Goal: Information Seeking & Learning: Find contact information

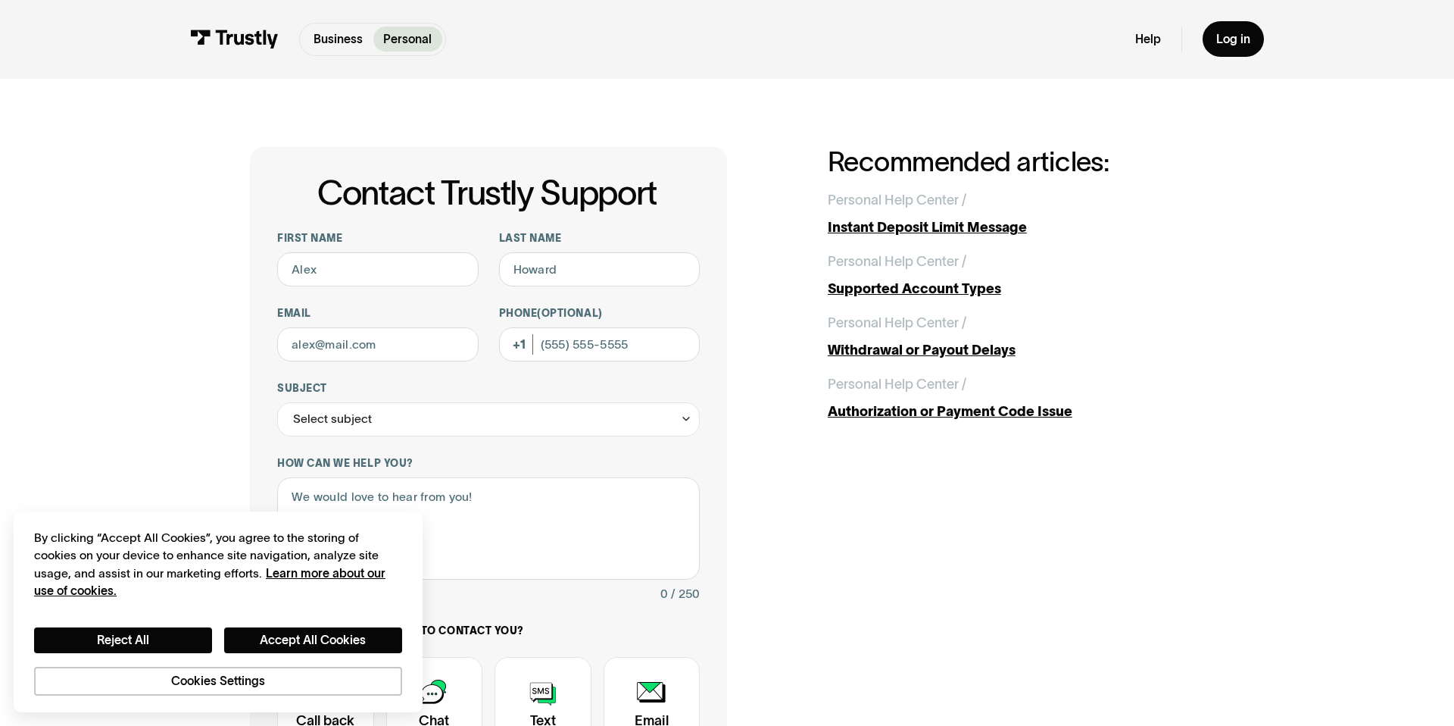
click at [164, 242] on div "Contact Trustly Support First name Last name Email Phone (Optional) Subject Sel…" at bounding box center [727, 535] width 1386 height 913
click at [341, 48] on link "Business" at bounding box center [339, 39] width 70 height 25
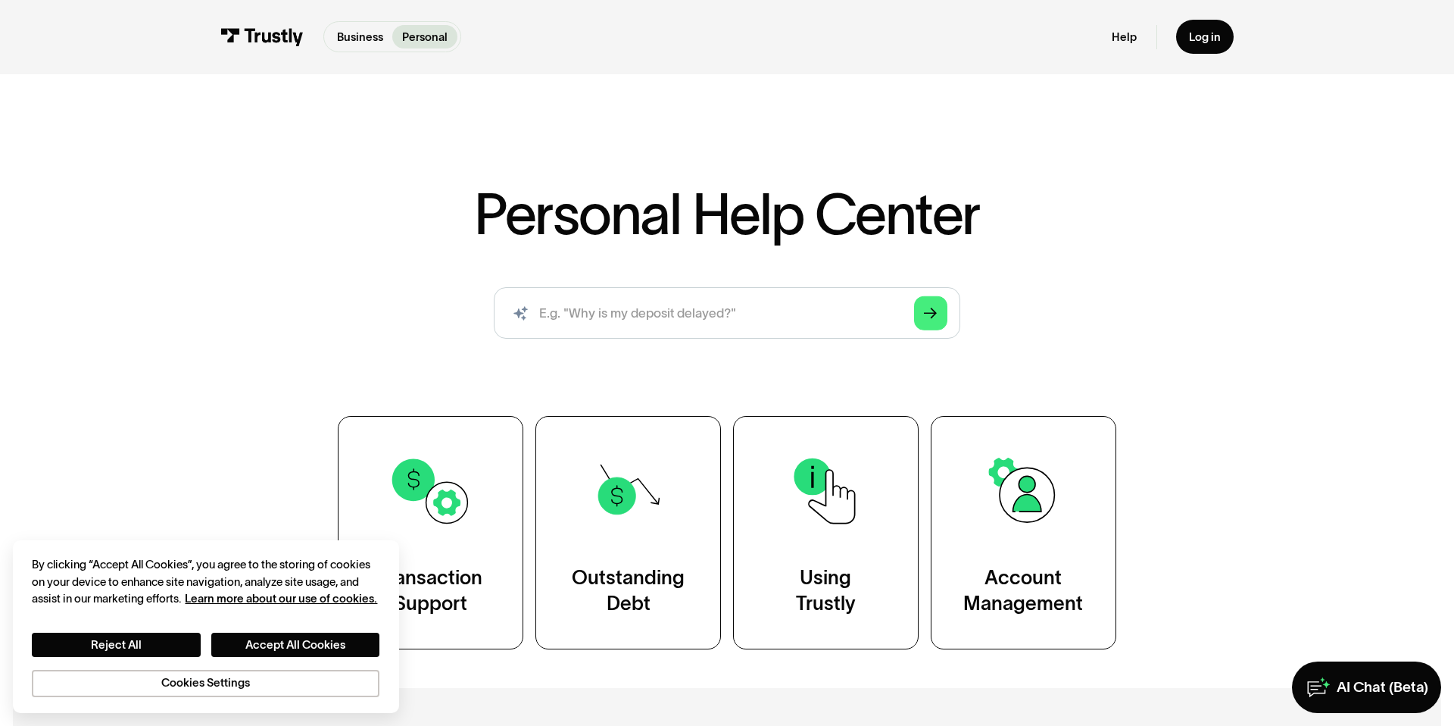
click at [382, 221] on div "Personal Help Center AI-powered search ( 1 / 4 ) Type your question and our sma…" at bounding box center [727, 418] width 933 height 464
